Goal: Task Accomplishment & Management: Complete application form

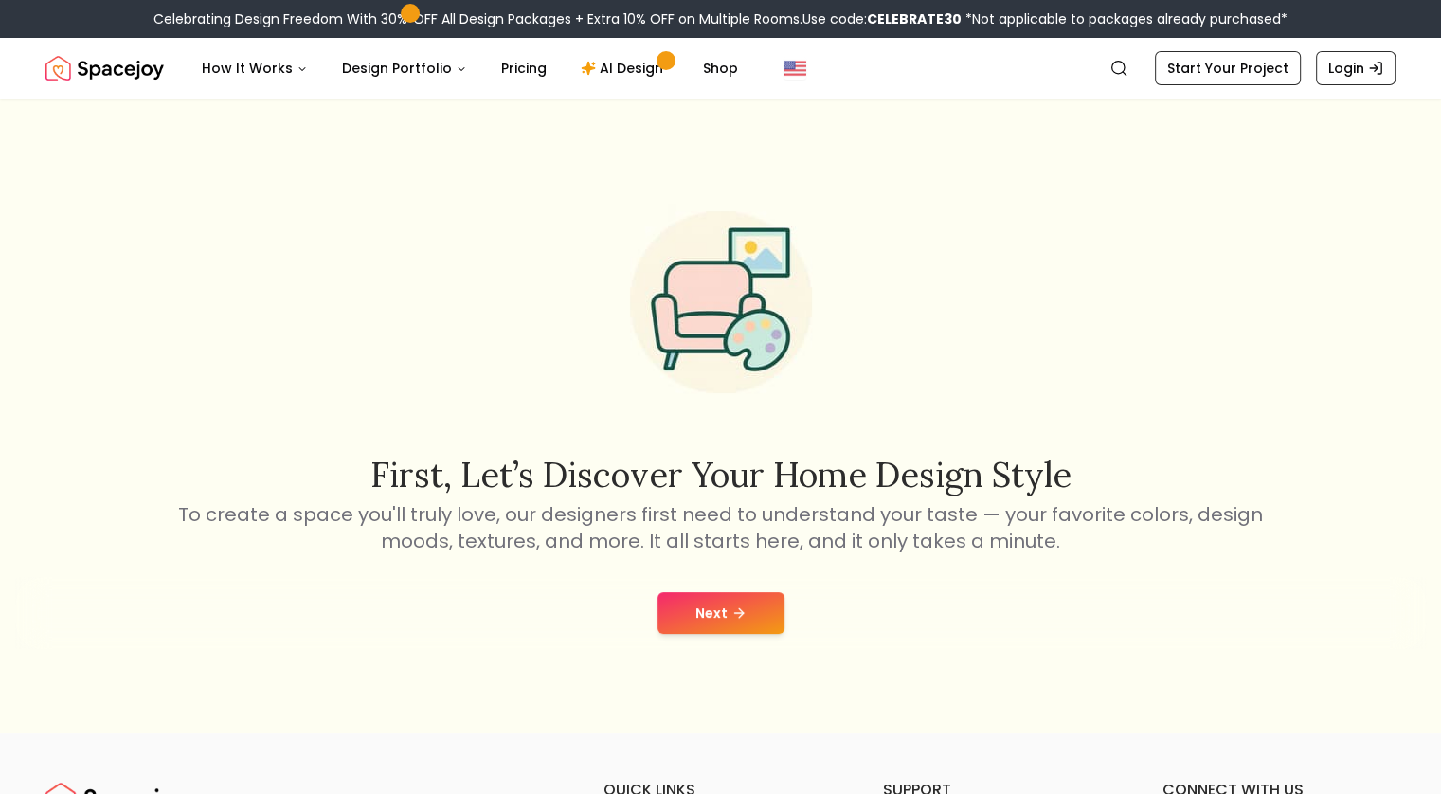
click at [705, 590] on div "Next" at bounding box center [720, 613] width 1411 height 72
click at [720, 613] on button "Next" at bounding box center [720, 613] width 127 height 42
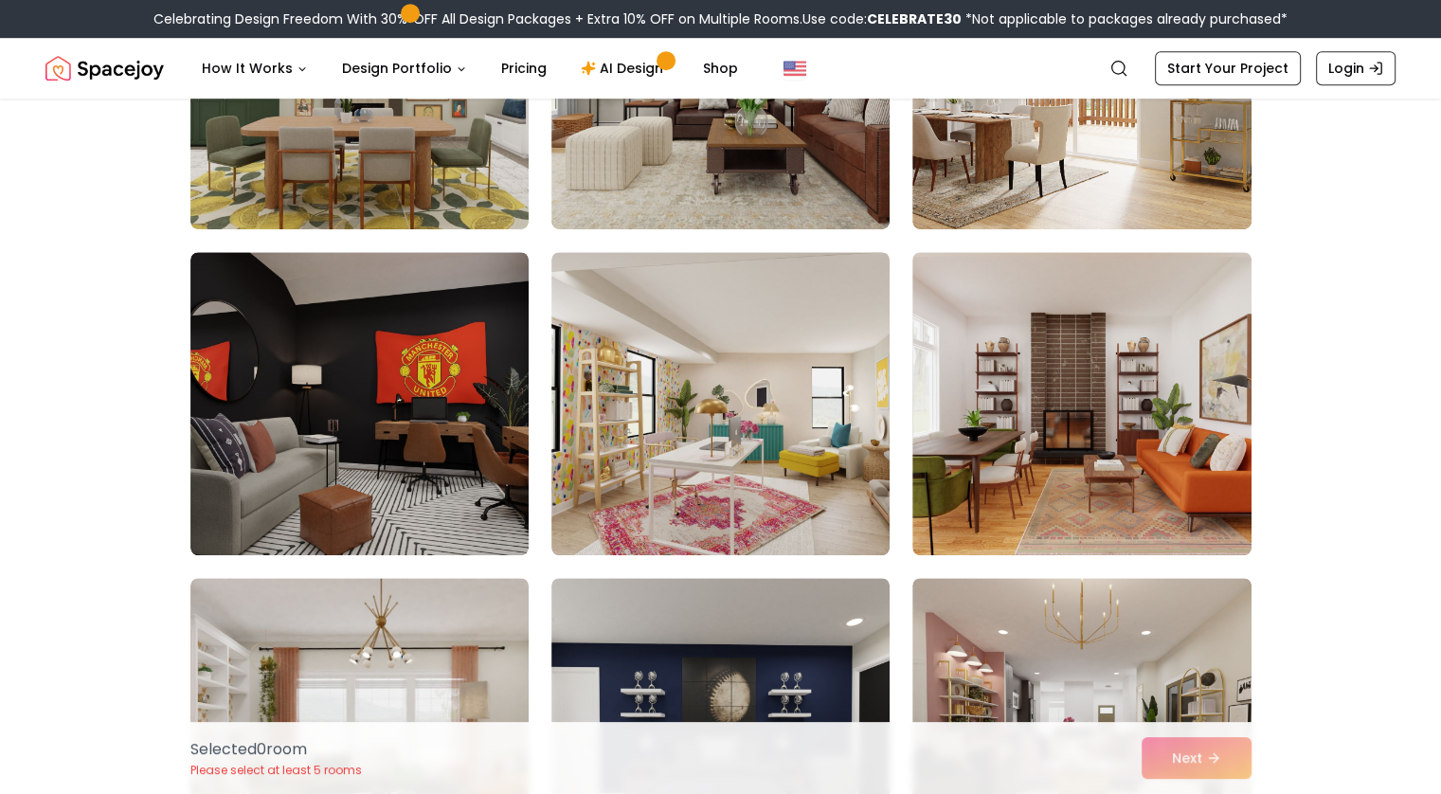
scroll to position [1310, 0]
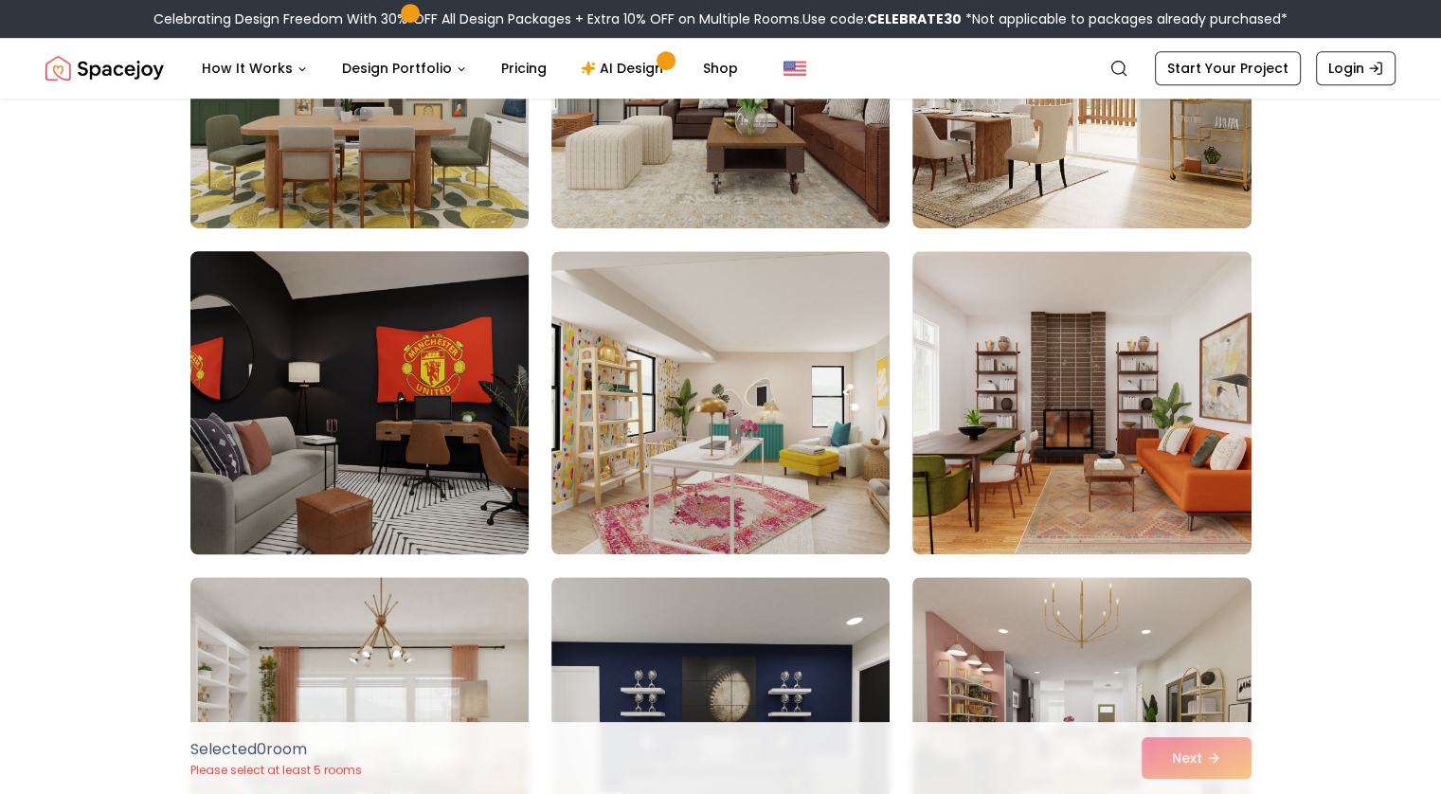
click at [451, 487] on img at bounding box center [359, 402] width 355 height 318
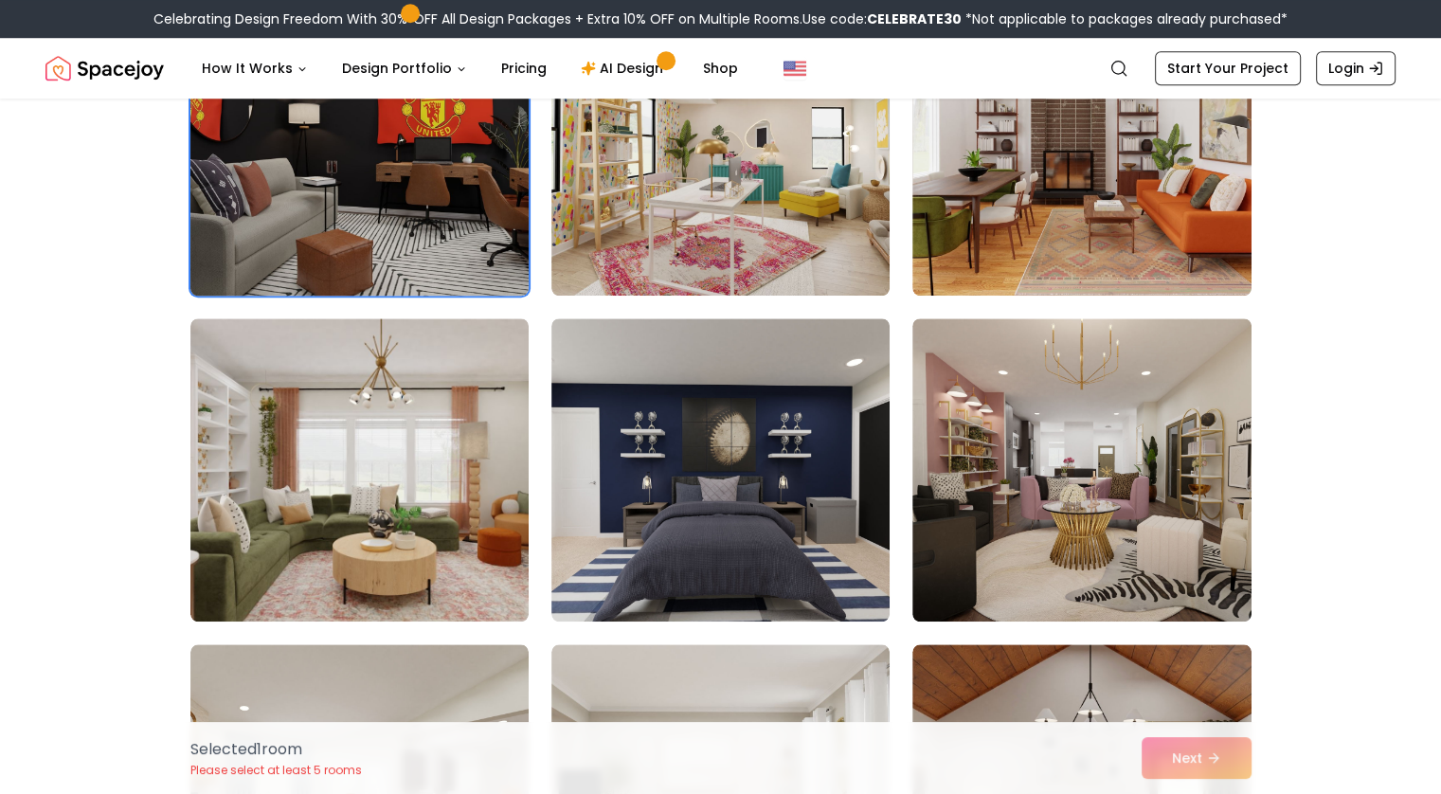
scroll to position [1573, 0]
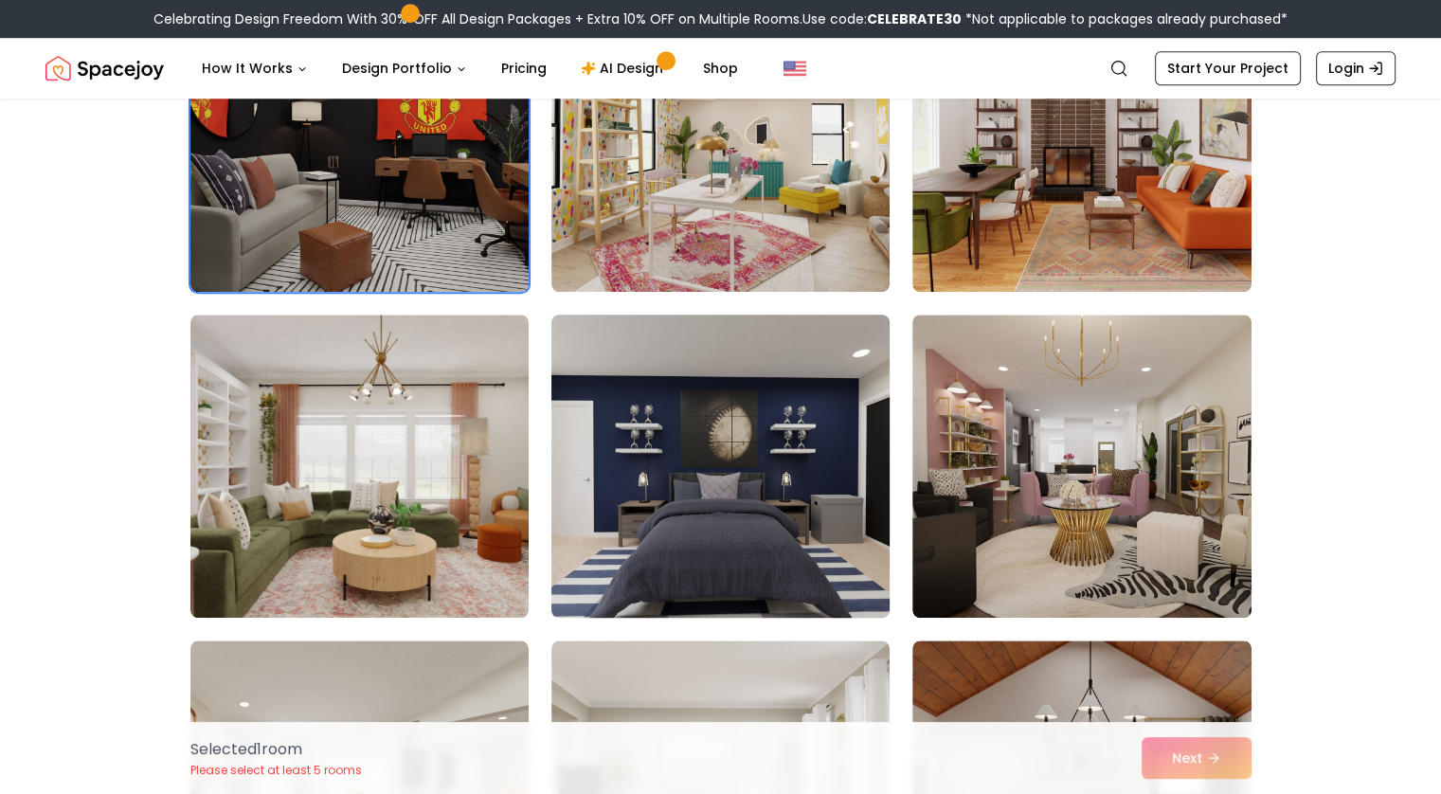
click at [617, 450] on img at bounding box center [720, 466] width 355 height 318
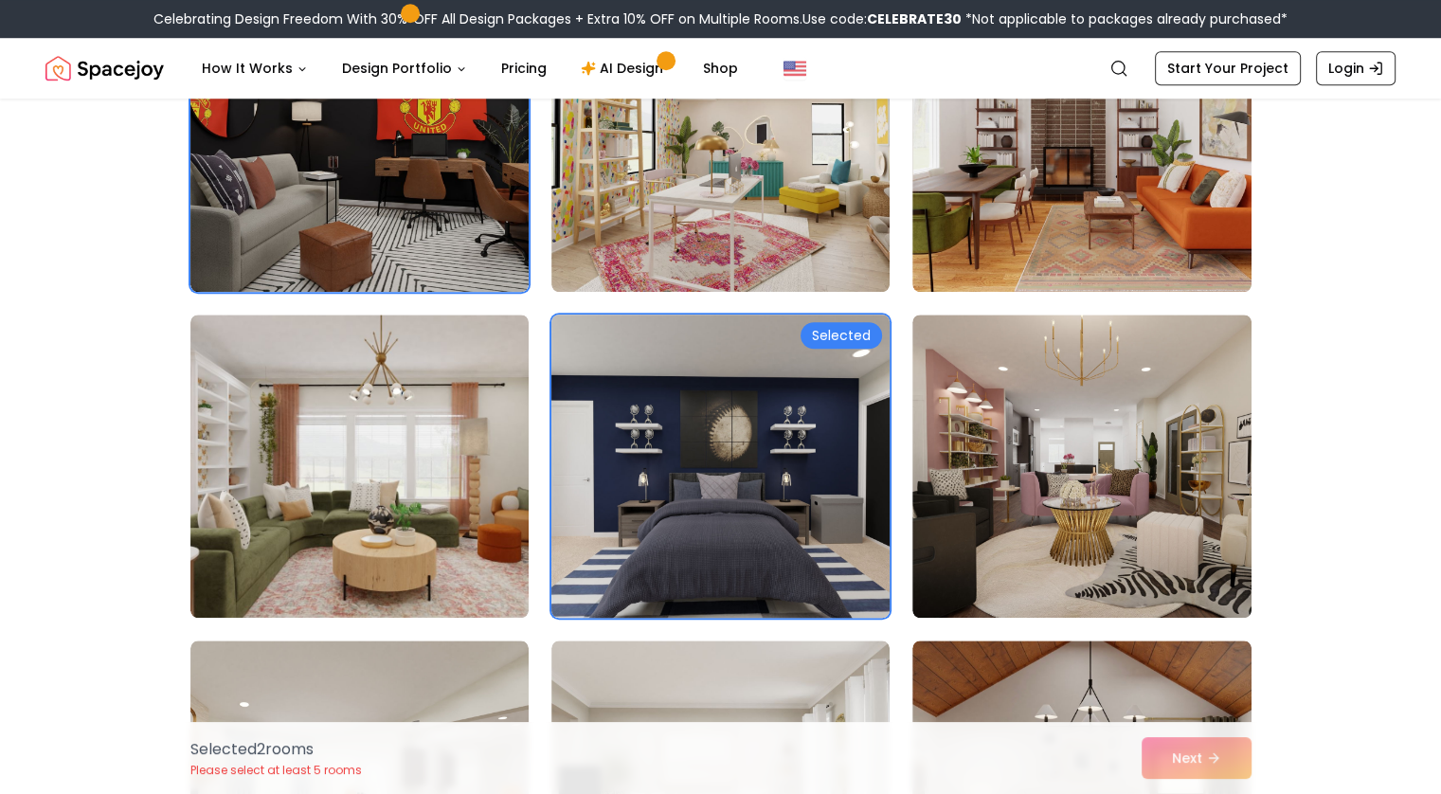
click at [675, 465] on img at bounding box center [720, 466] width 355 height 318
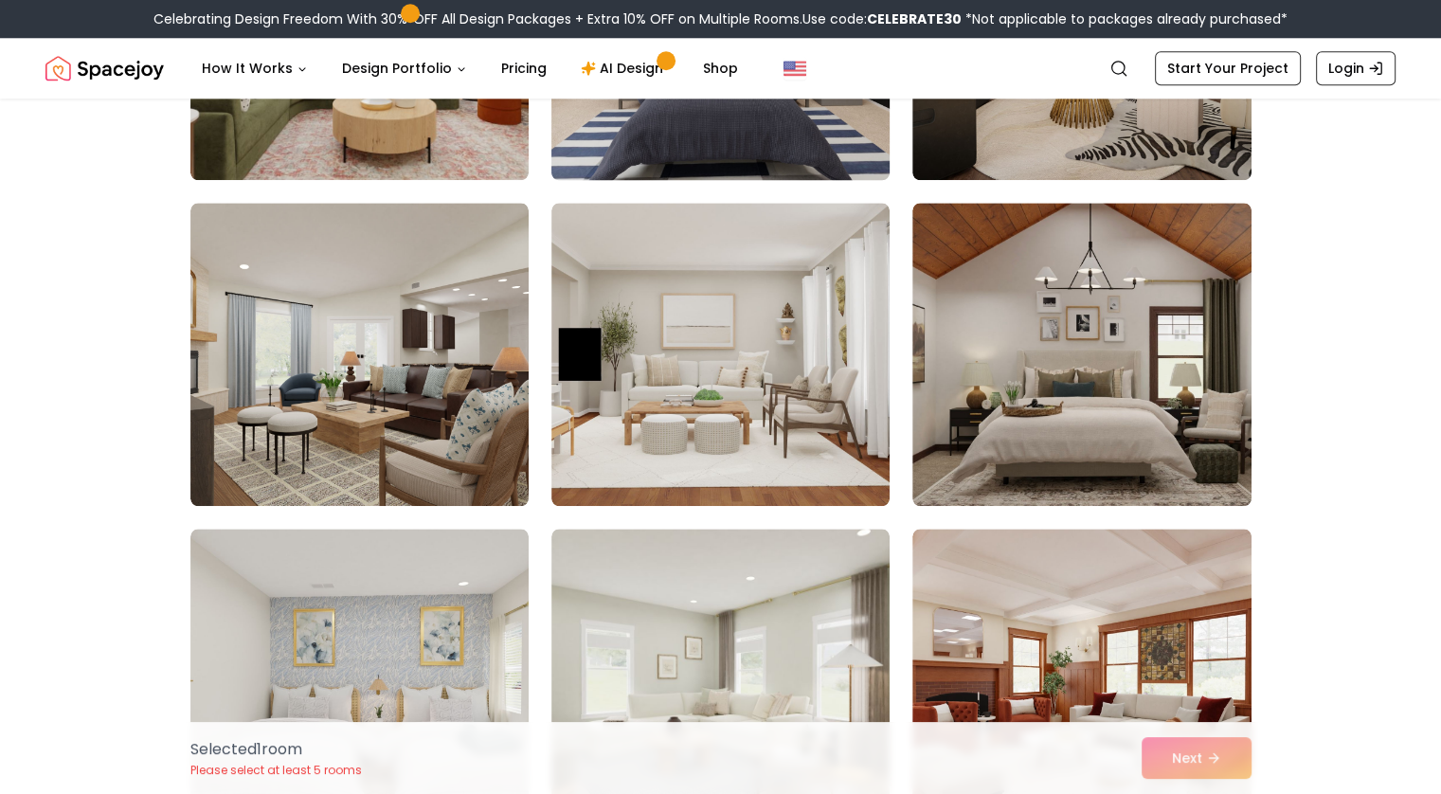
scroll to position [2014, 0]
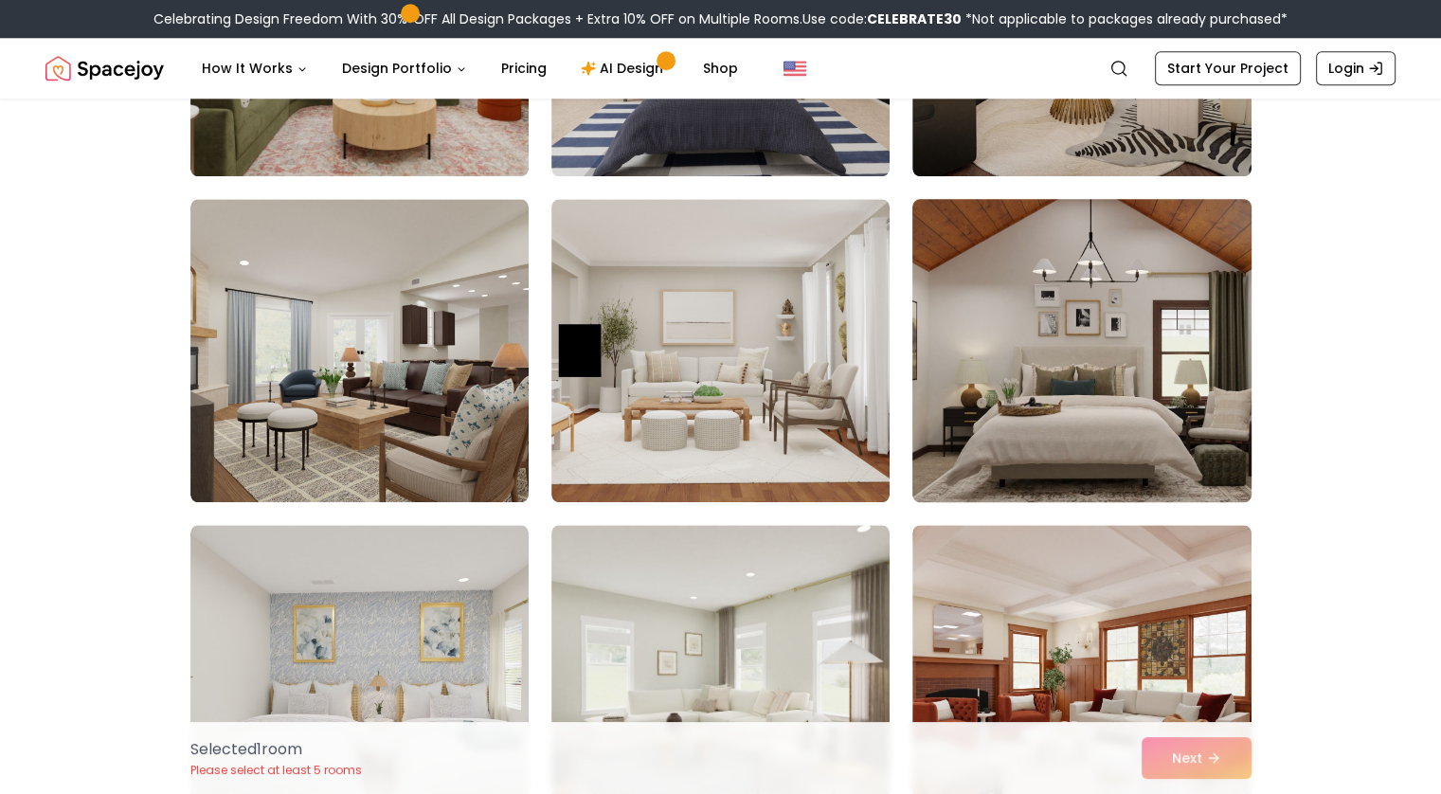
click at [1035, 363] on img at bounding box center [1081, 350] width 355 height 318
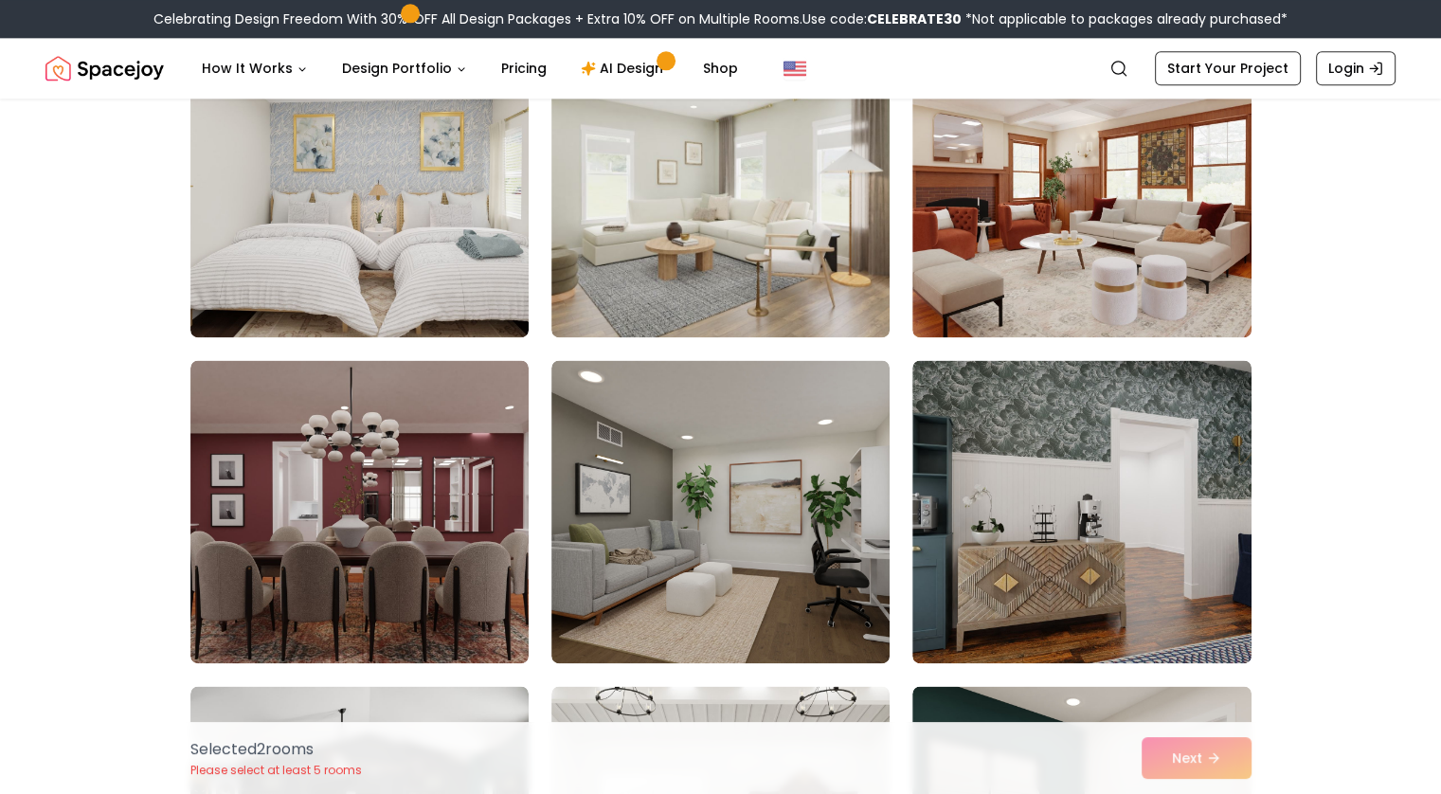
scroll to position [2507, 0]
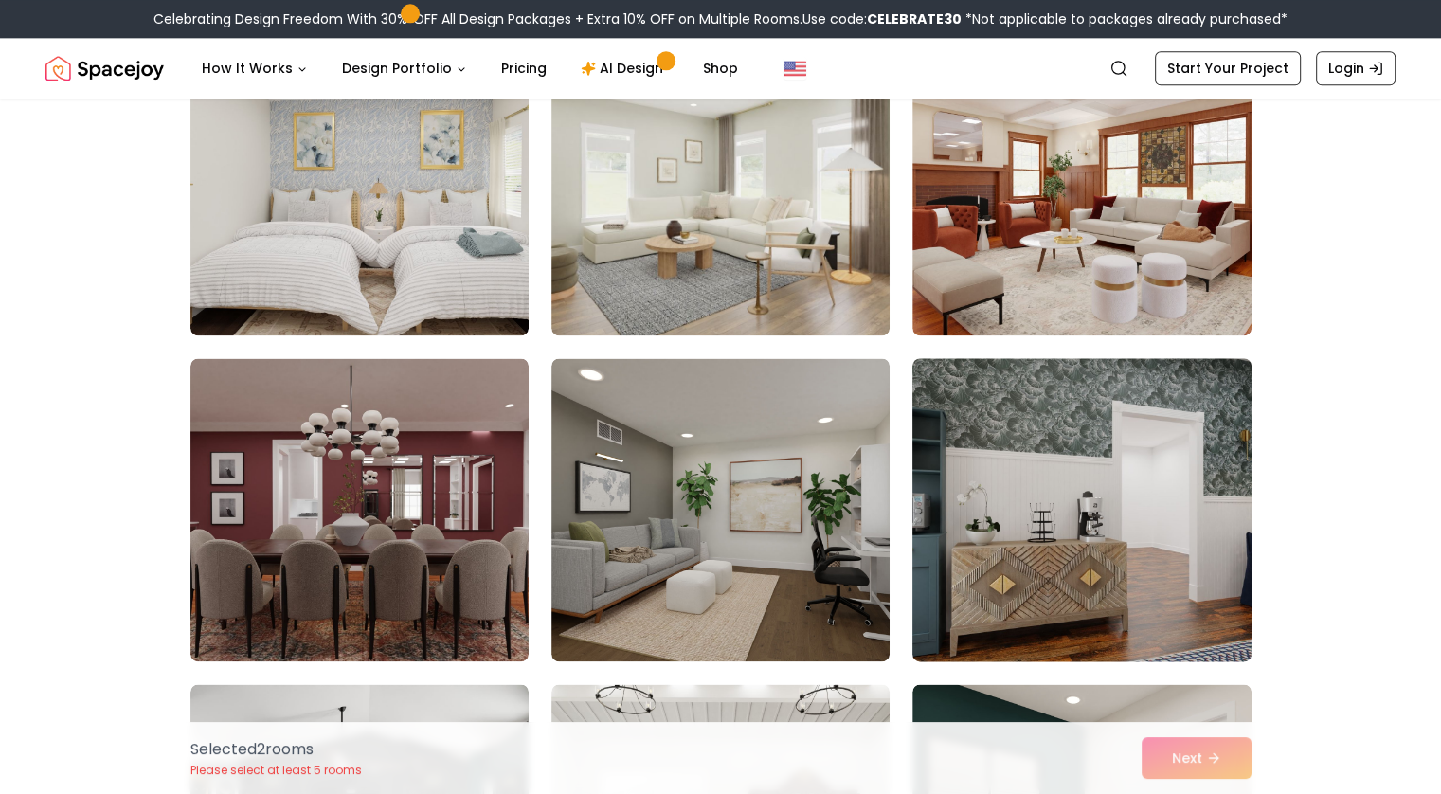
click at [1030, 517] on img at bounding box center [1081, 510] width 355 height 318
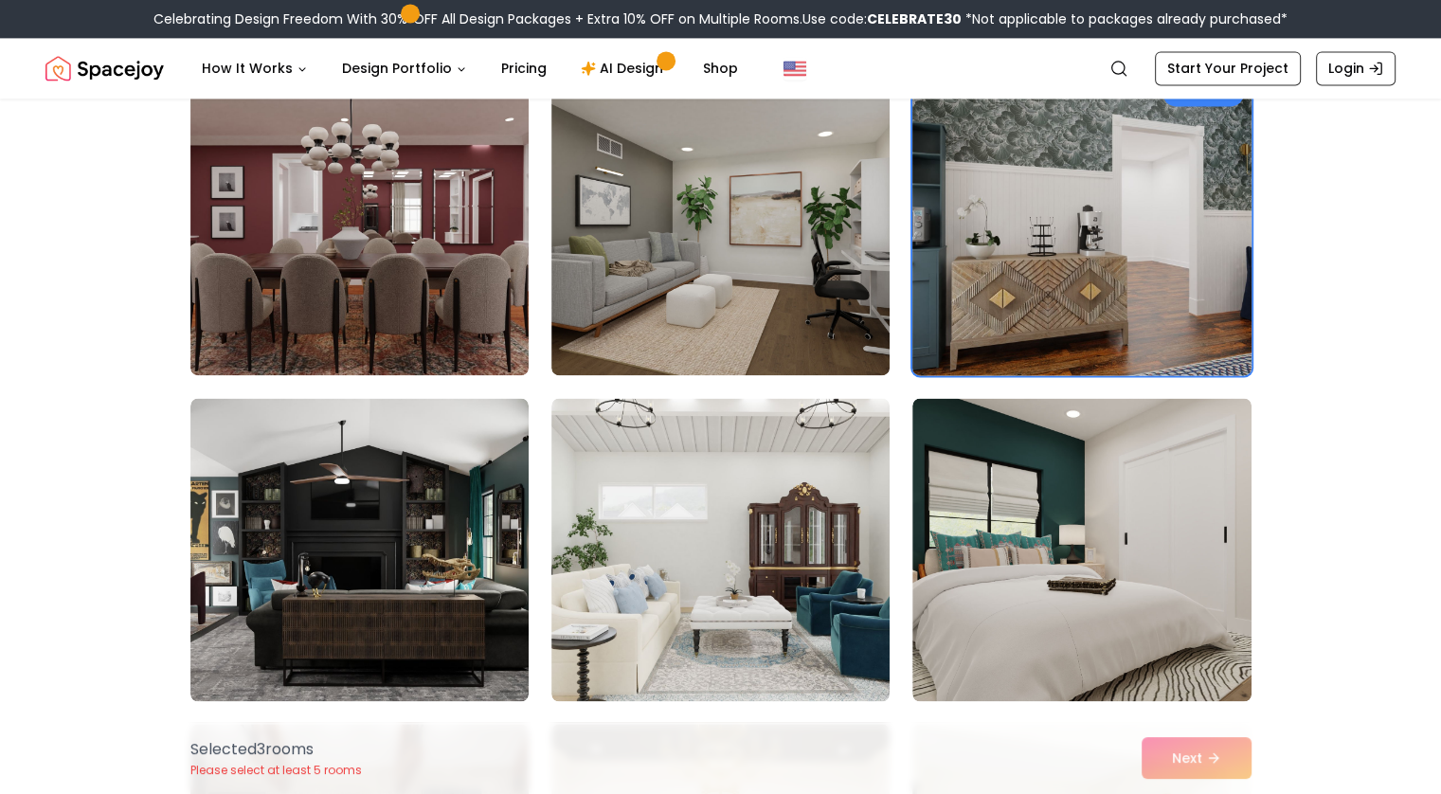
click at [1034, 272] on img at bounding box center [1081, 223] width 355 height 318
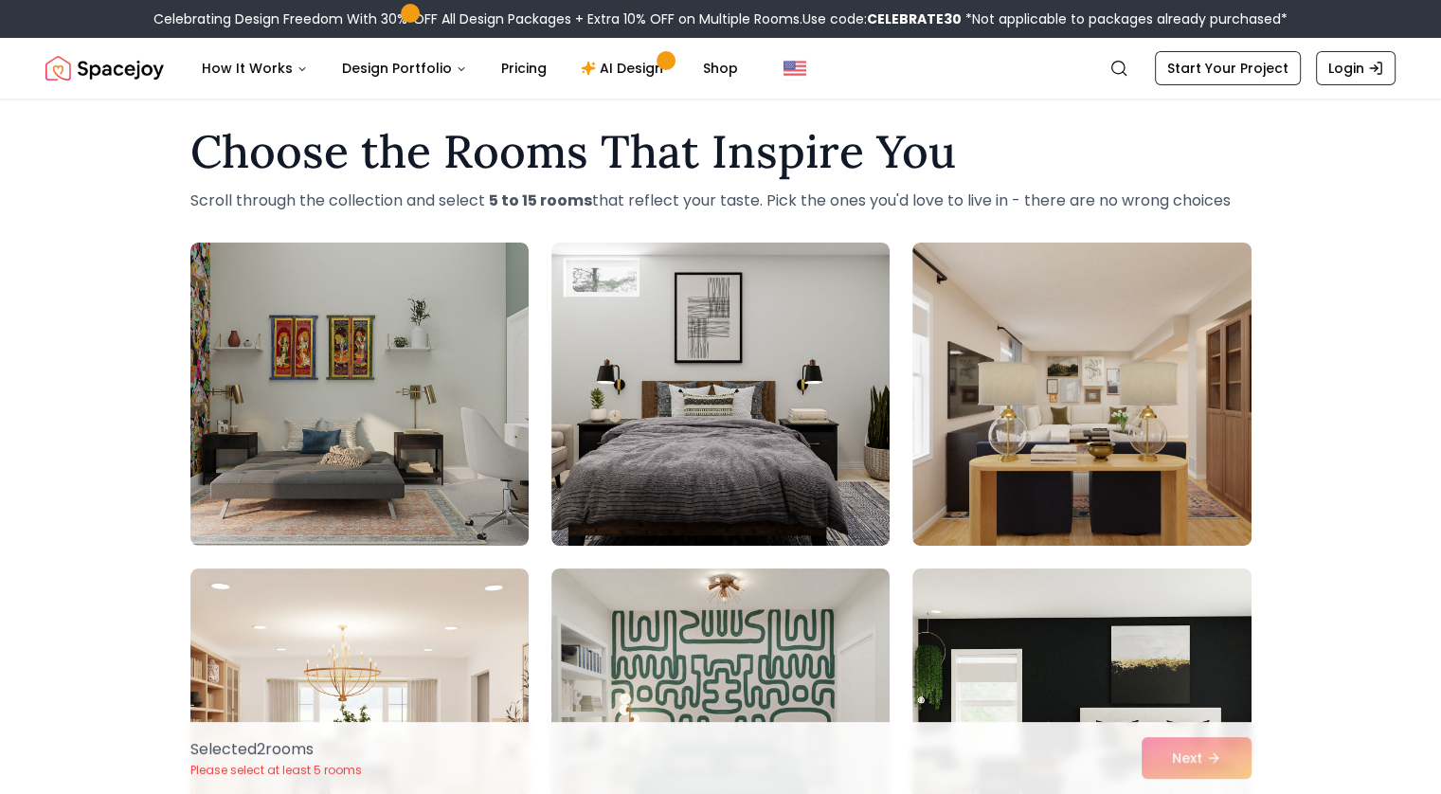
scroll to position [0, 0]
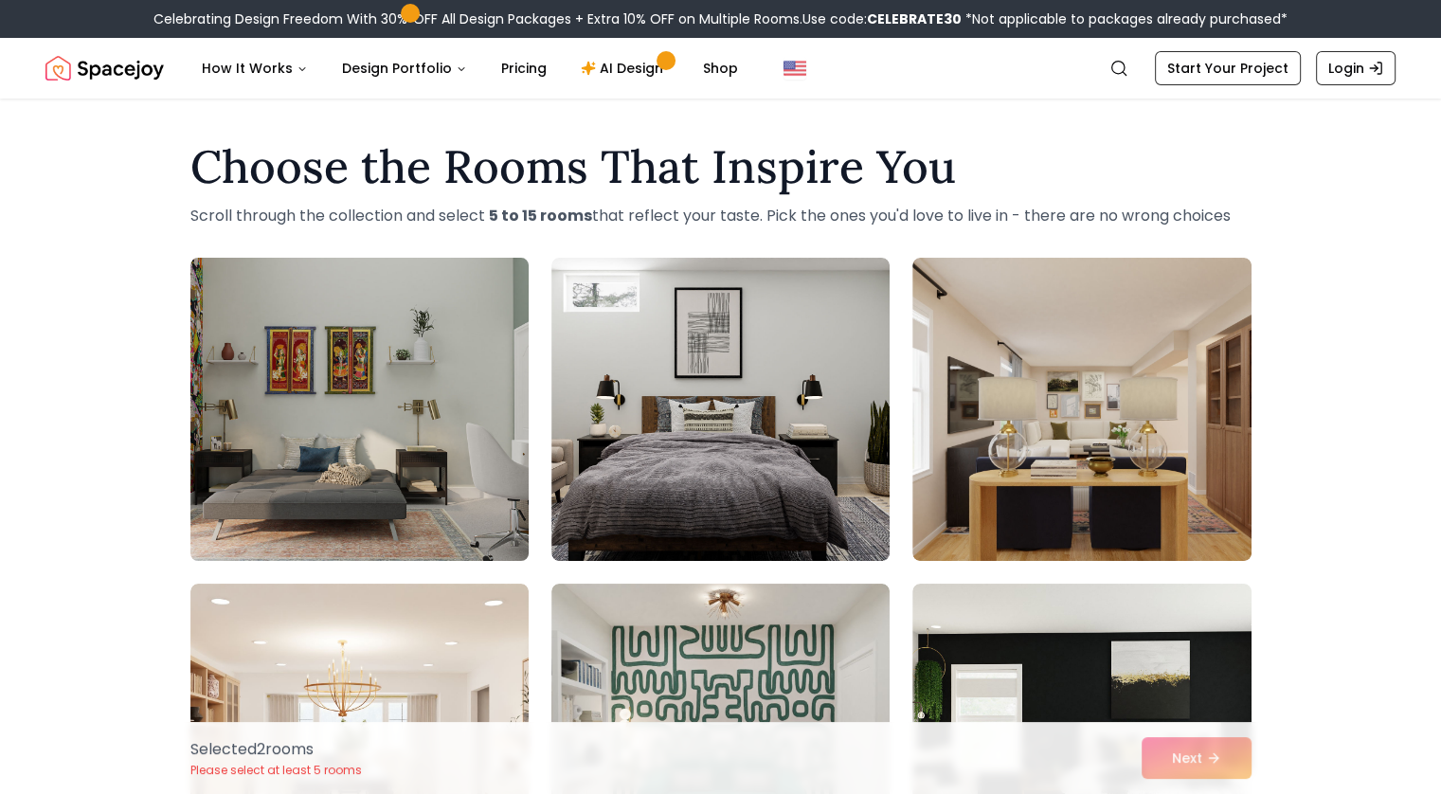
click at [443, 390] on img at bounding box center [359, 409] width 355 height 318
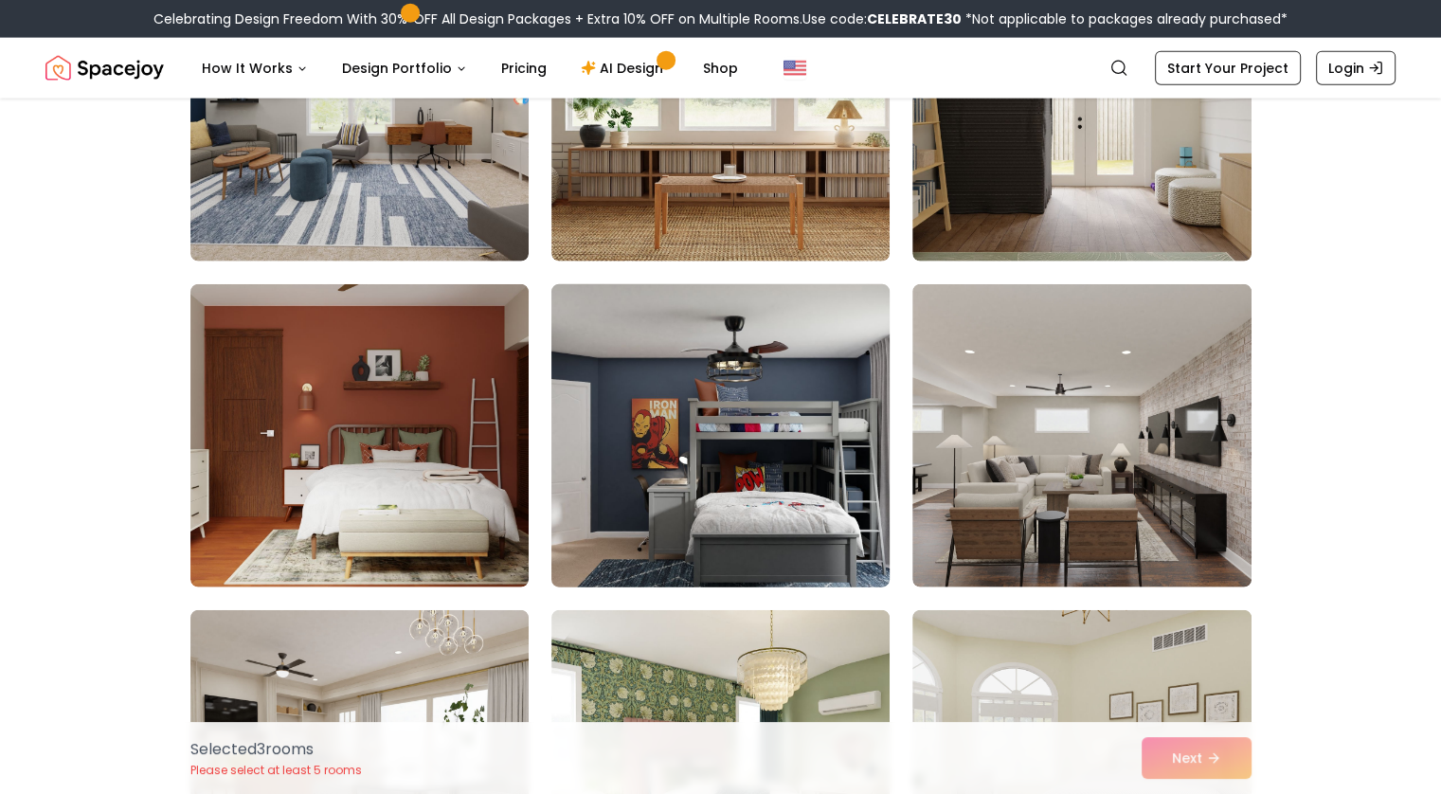
click at [662, 445] on img at bounding box center [720, 436] width 355 height 318
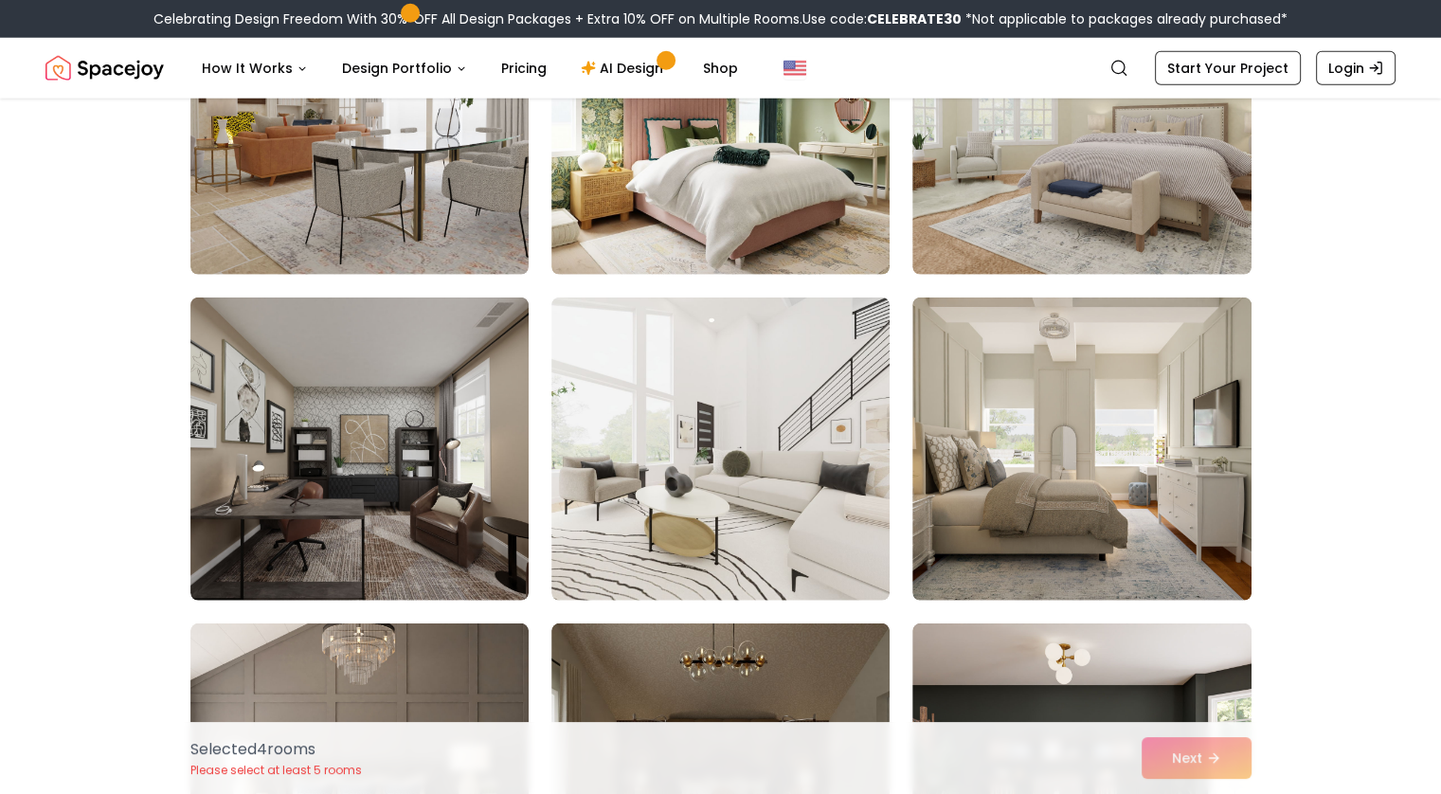
scroll to position [5184, 0]
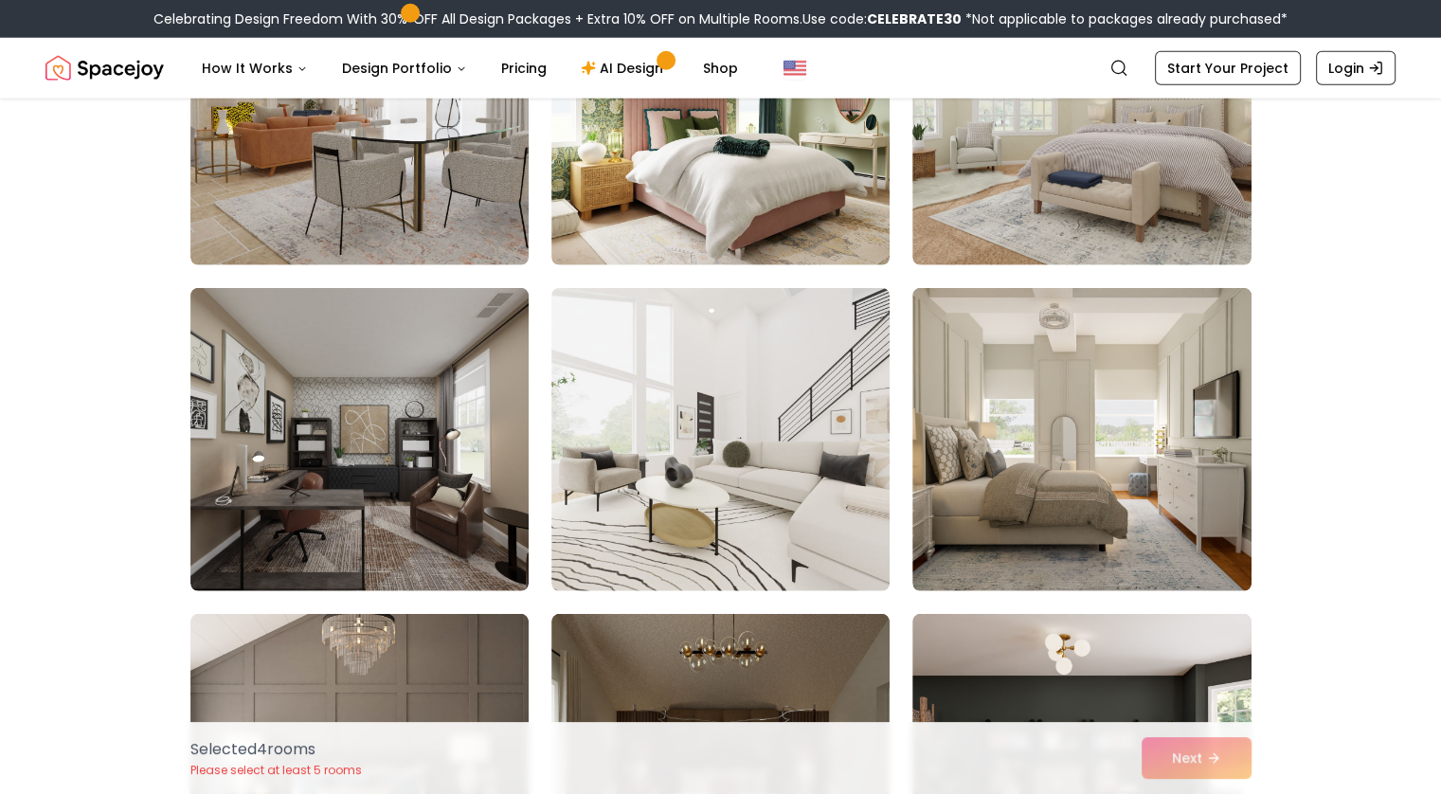
click at [662, 445] on img at bounding box center [720, 439] width 338 height 303
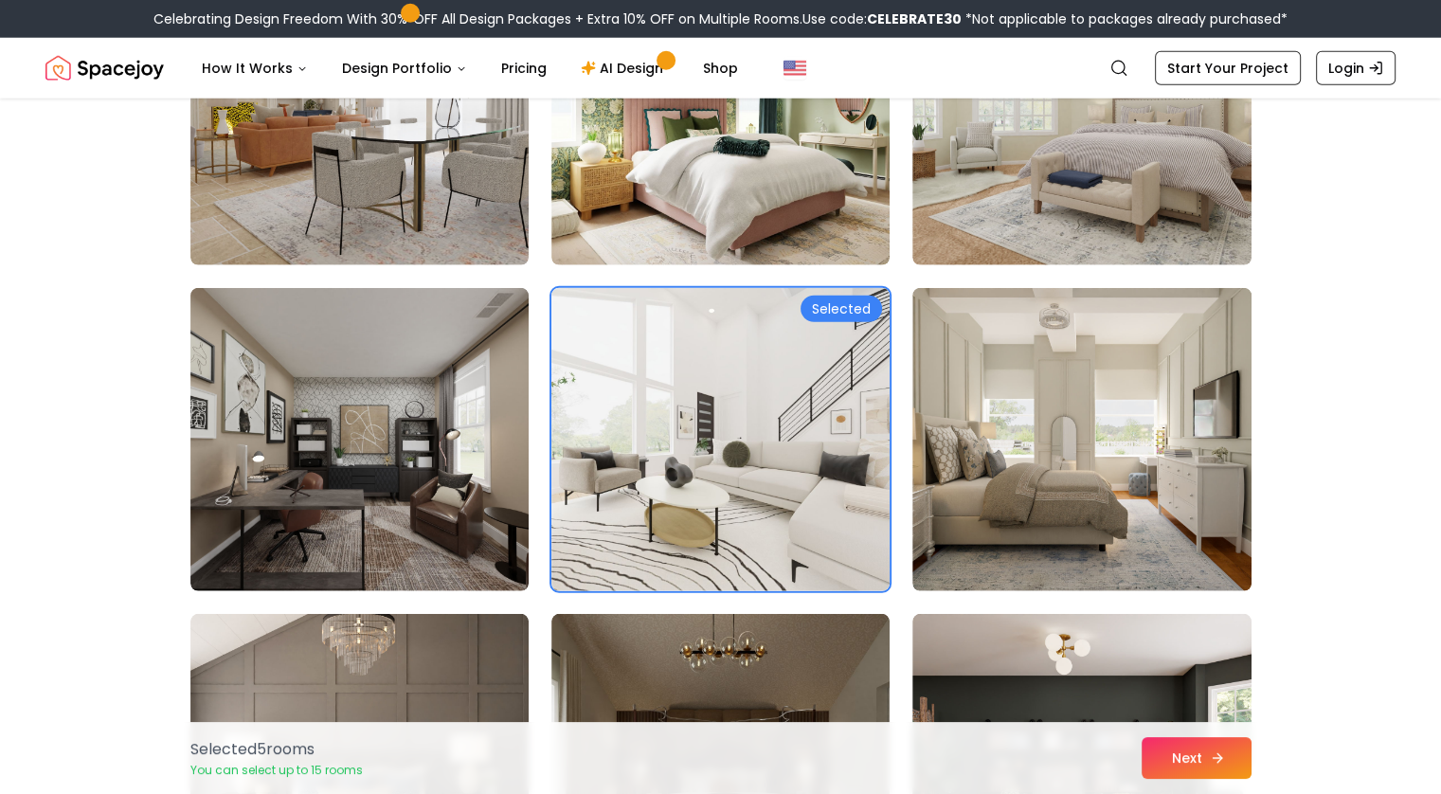
click at [1218, 750] on icon at bounding box center [1217, 757] width 15 height 15
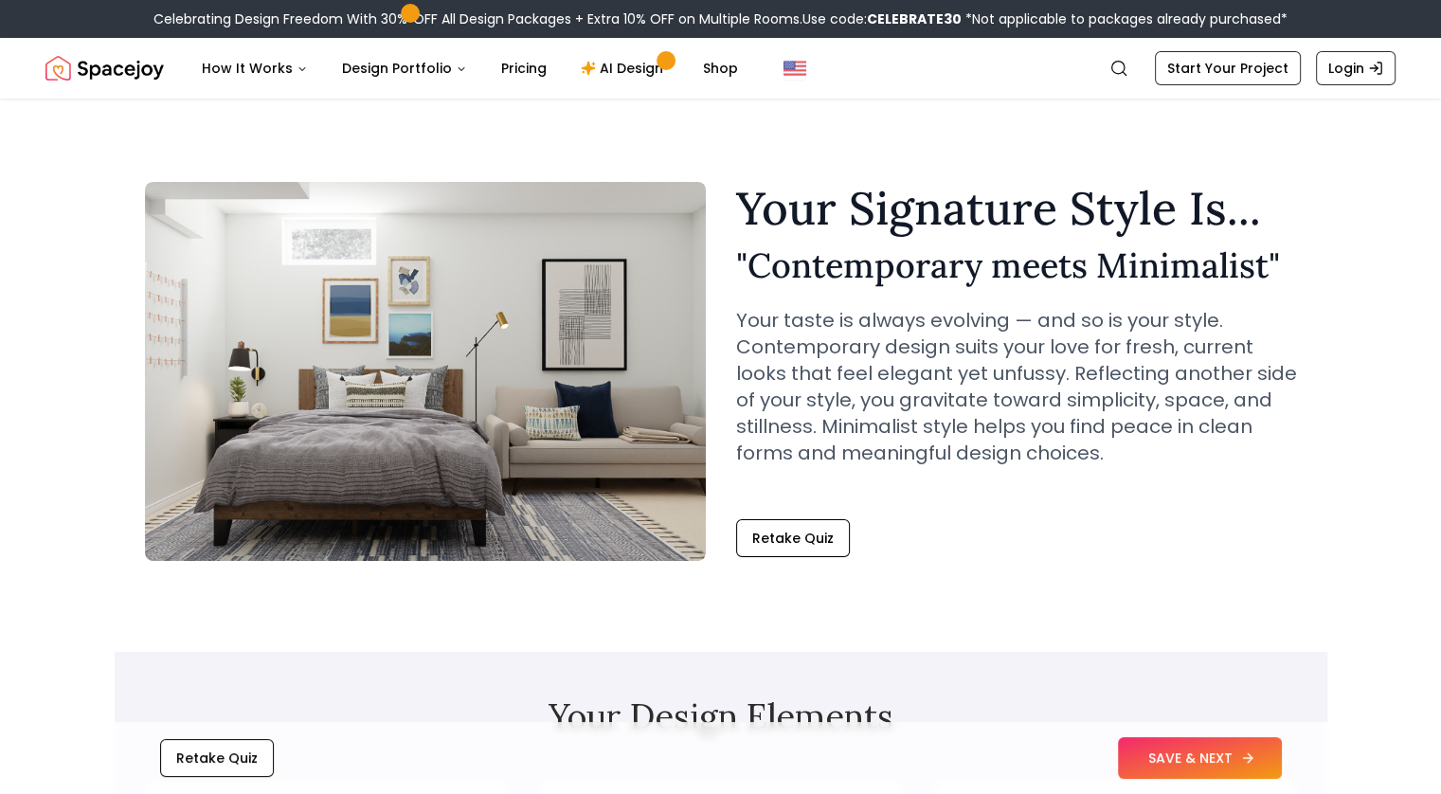
click at [1194, 752] on button "SAVE & NEXT" at bounding box center [1200, 758] width 164 height 42
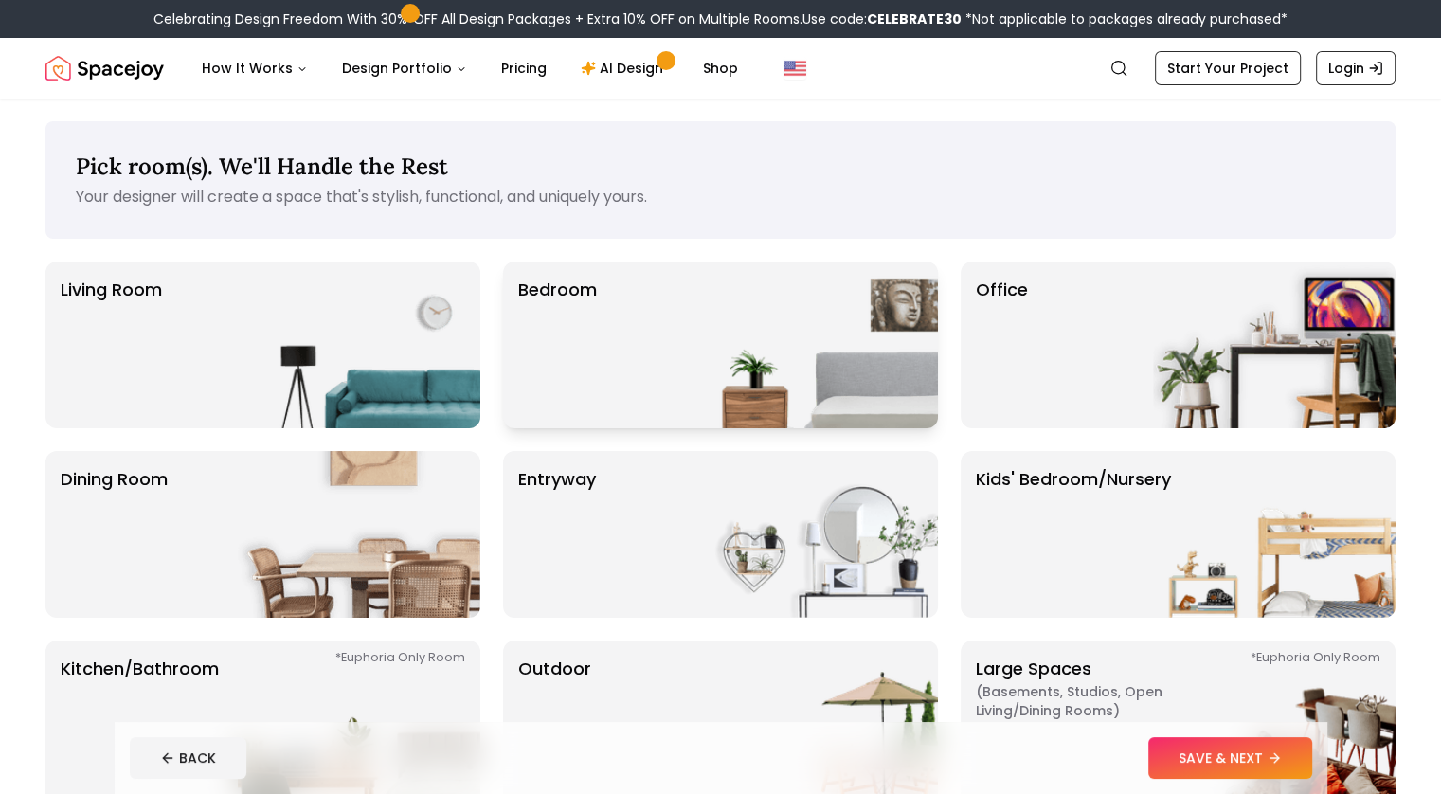
click at [659, 342] on div "Bedroom" at bounding box center [720, 344] width 435 height 167
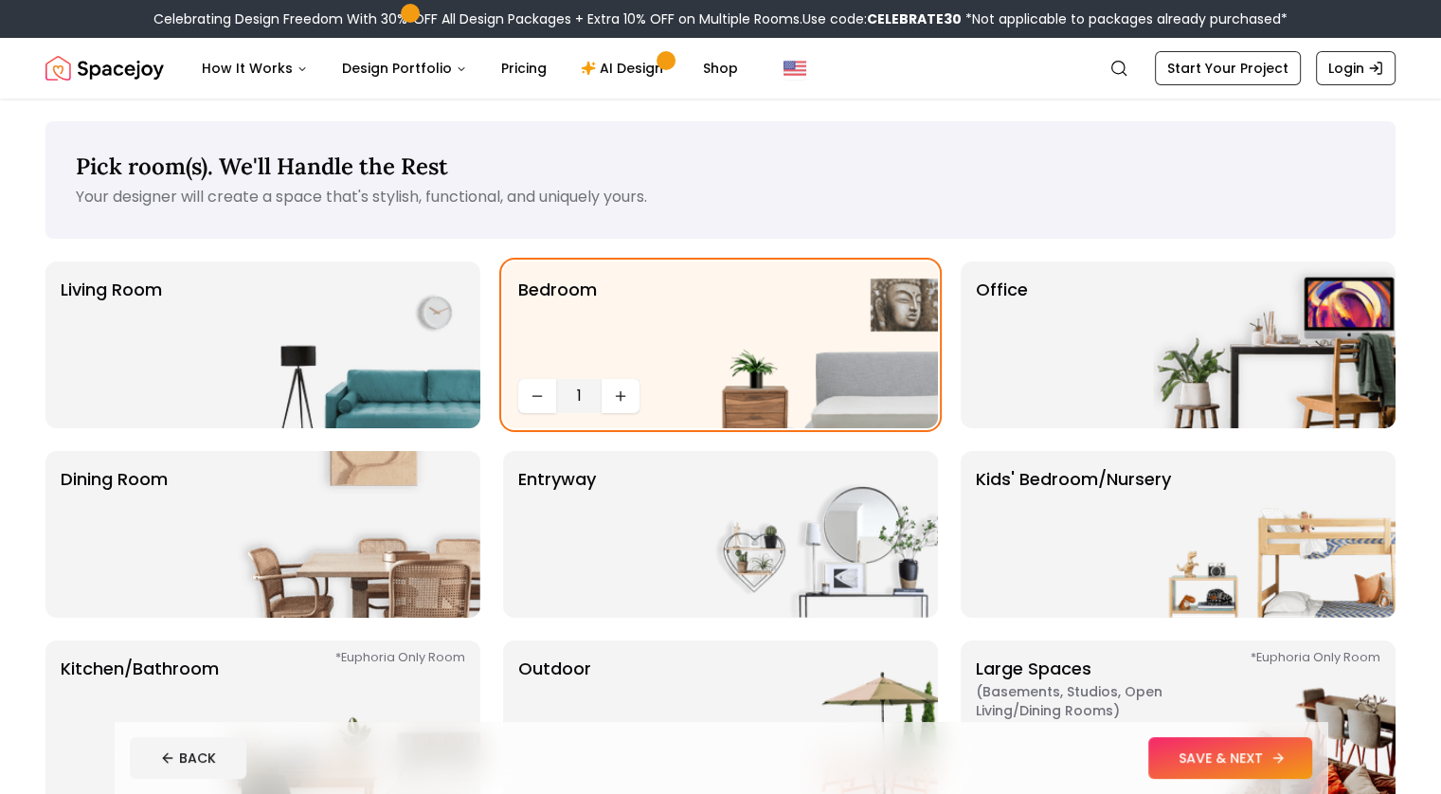
click at [1269, 749] on button "SAVE & NEXT" at bounding box center [1230, 758] width 164 height 42
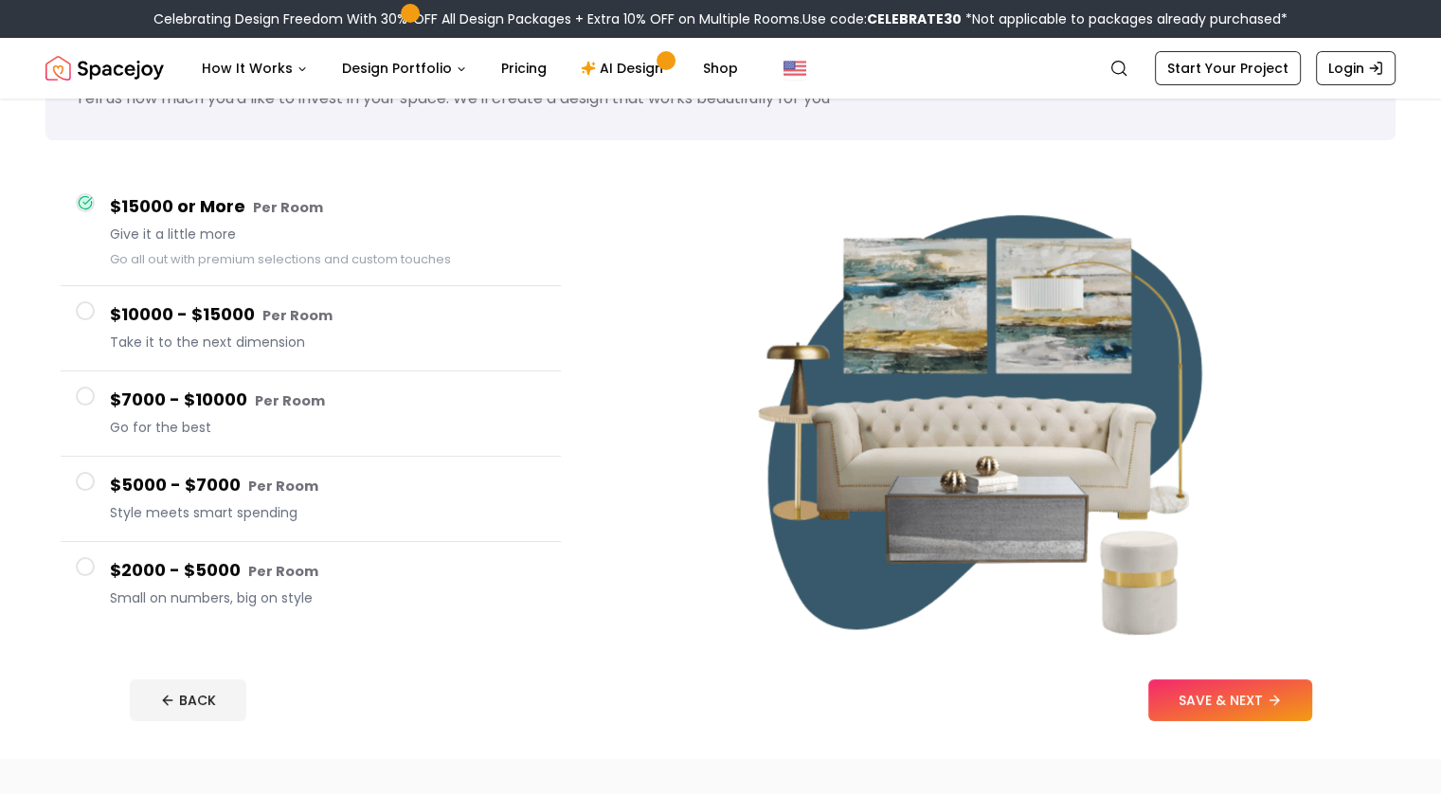
scroll to position [158, 0]
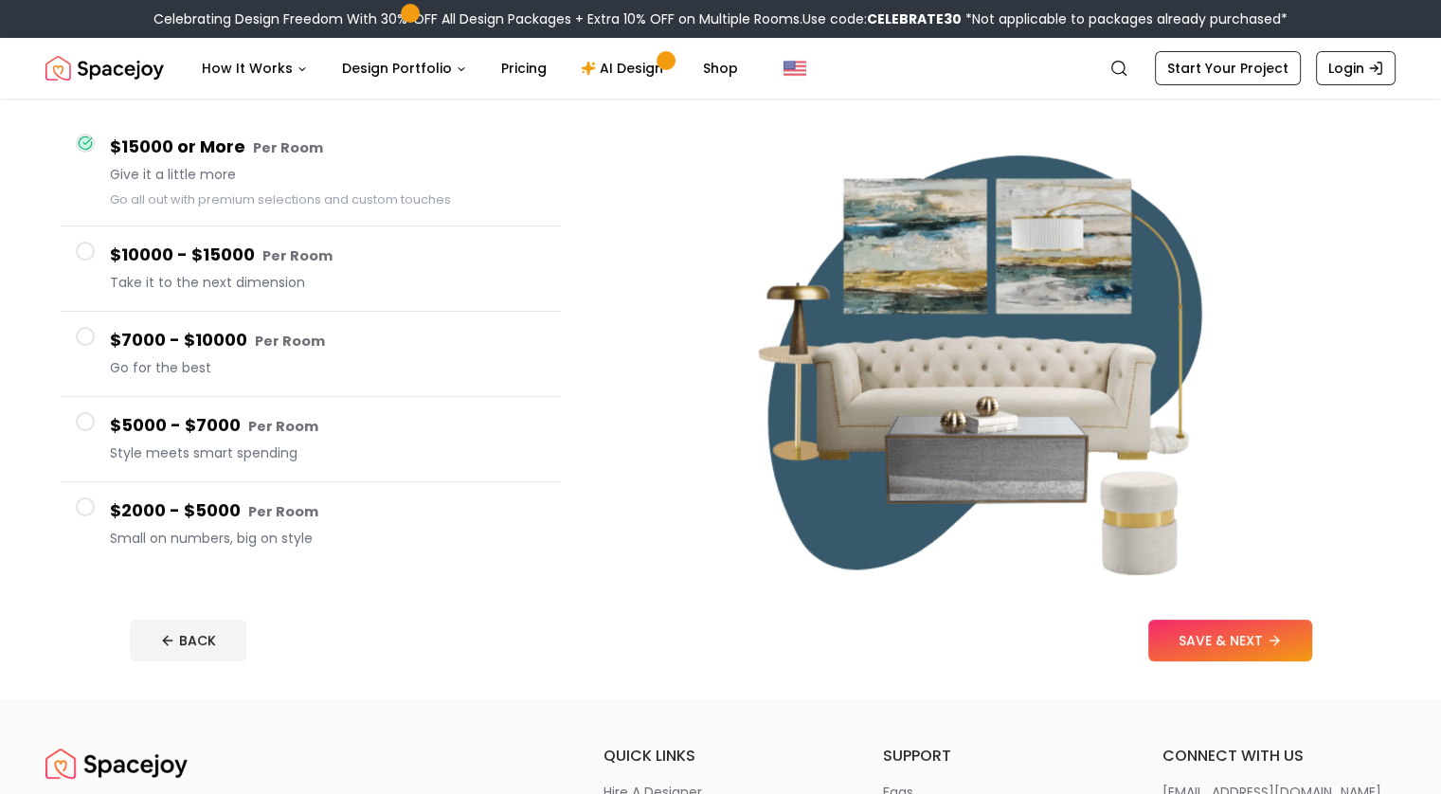
click at [364, 524] on div "$2000 - $5000 Per Room Small on numbers, big on style" at bounding box center [328, 524] width 436 height 54
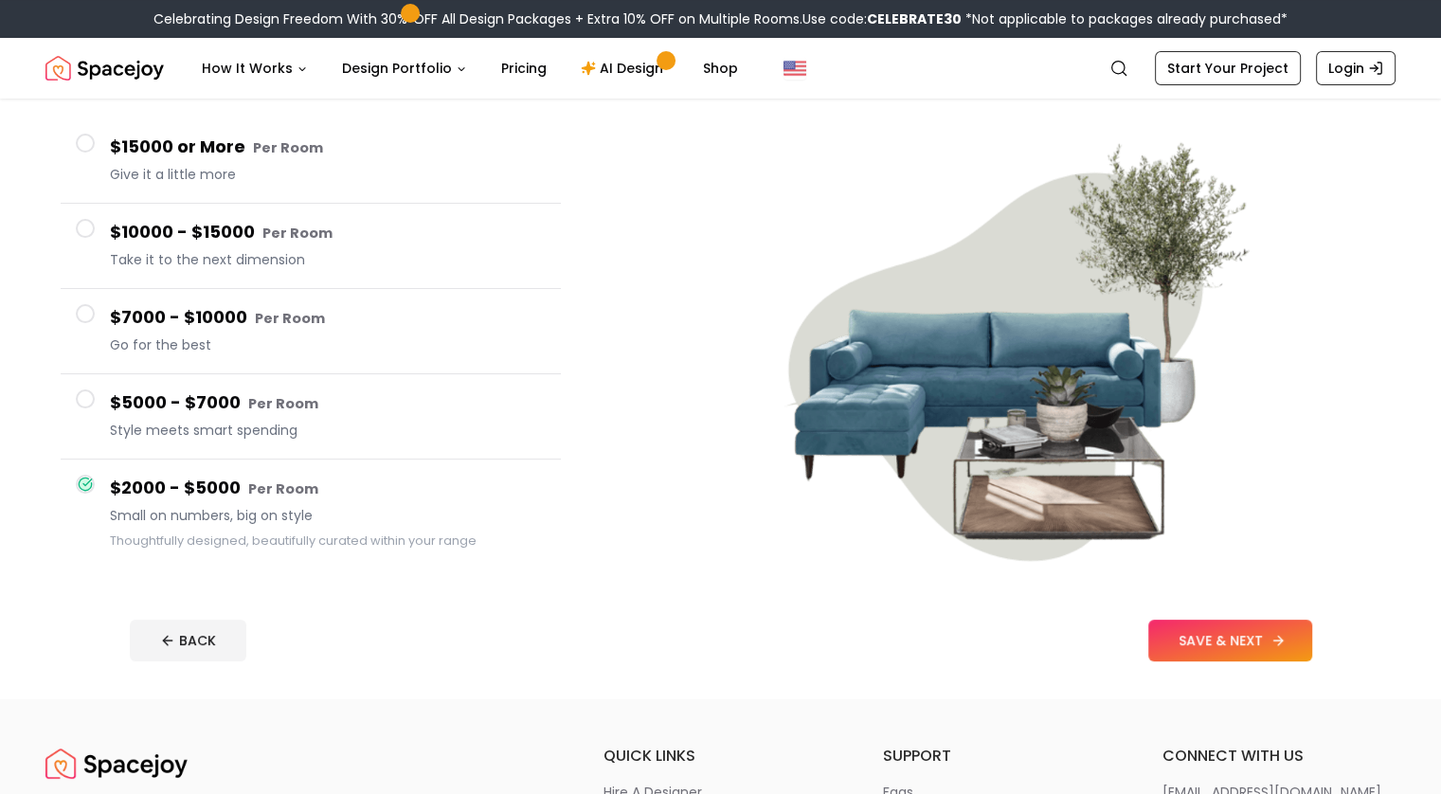
click at [1284, 631] on button "SAVE & NEXT" at bounding box center [1230, 641] width 164 height 42
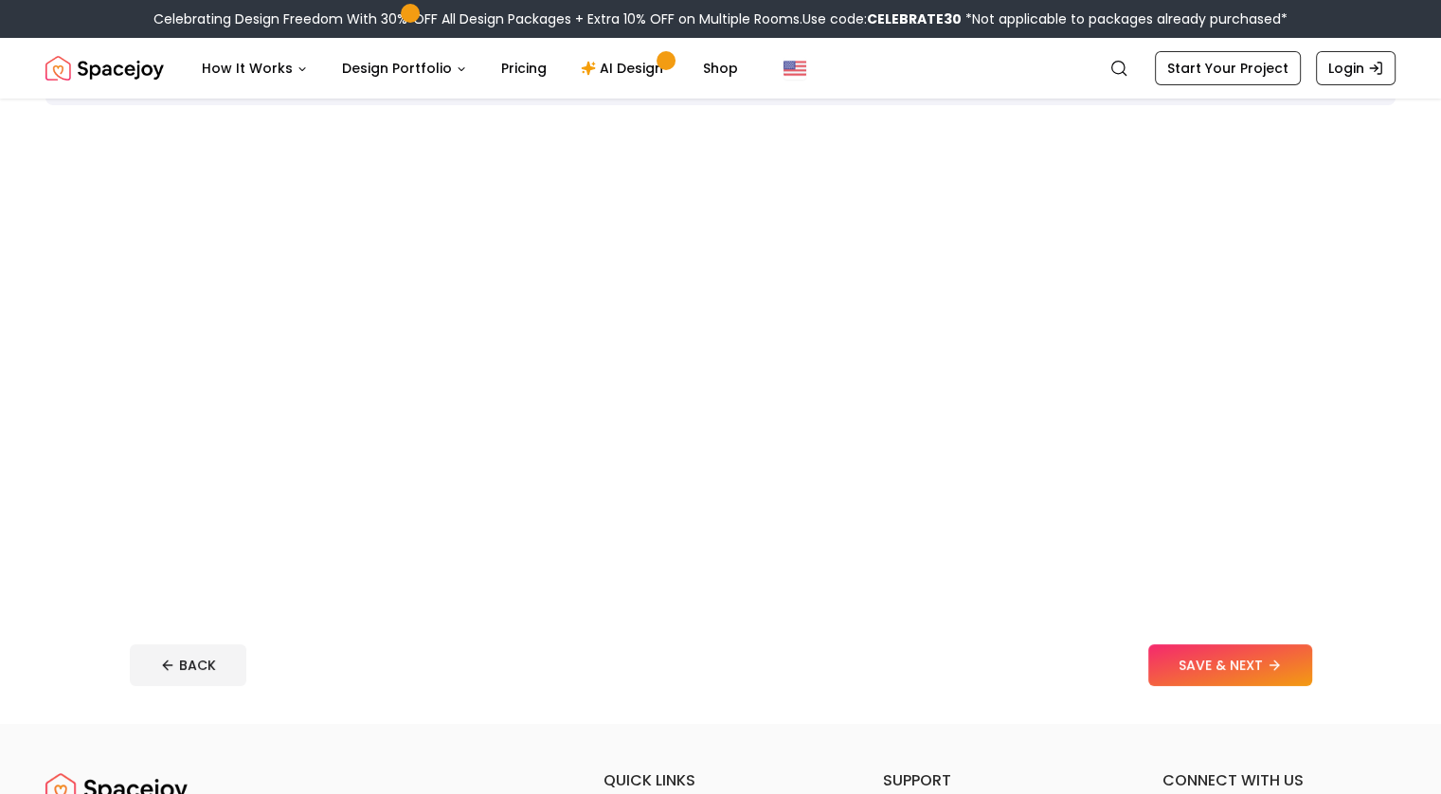
scroll to position [158, 0]
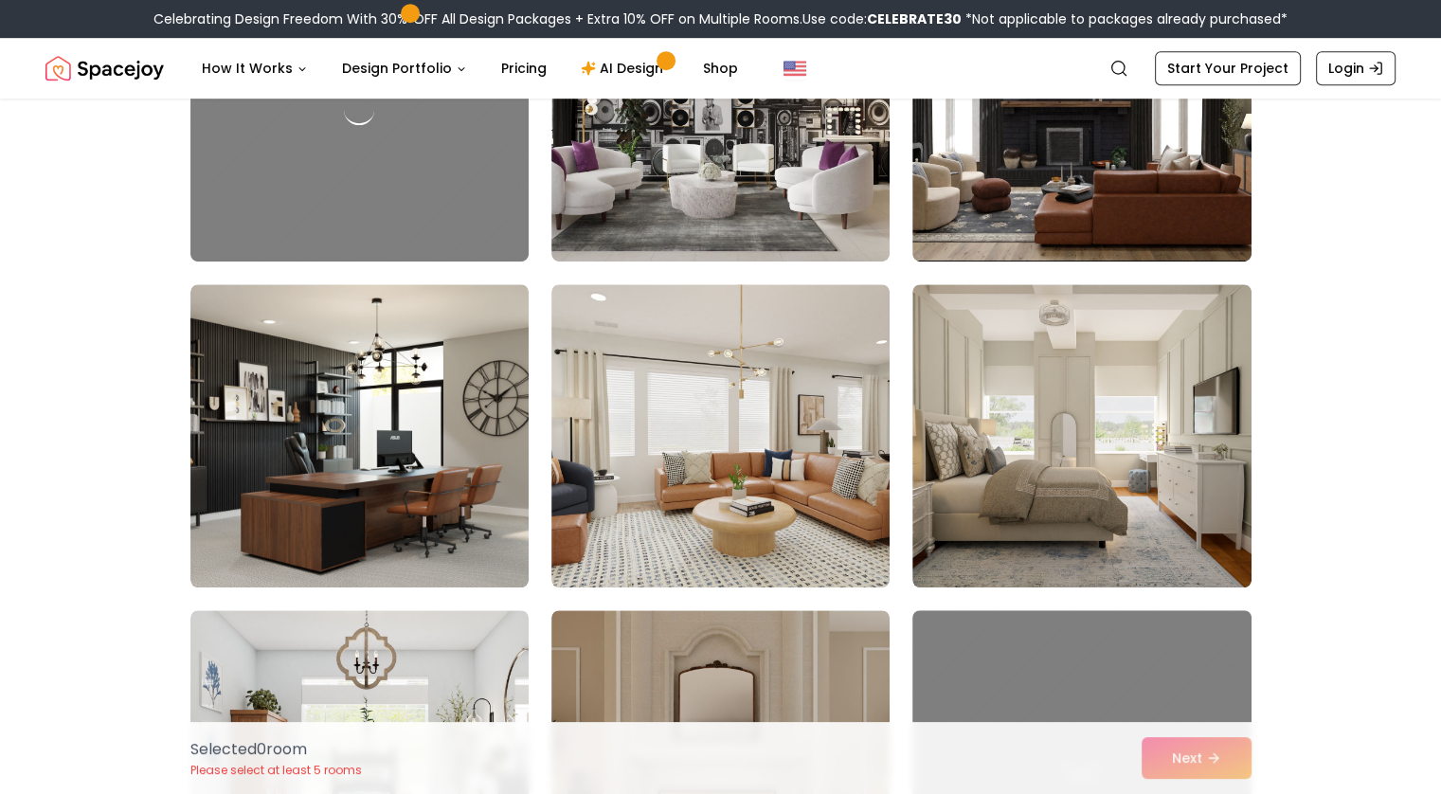
scroll to position [1298, 0]
